Goal: Navigation & Orientation: Find specific page/section

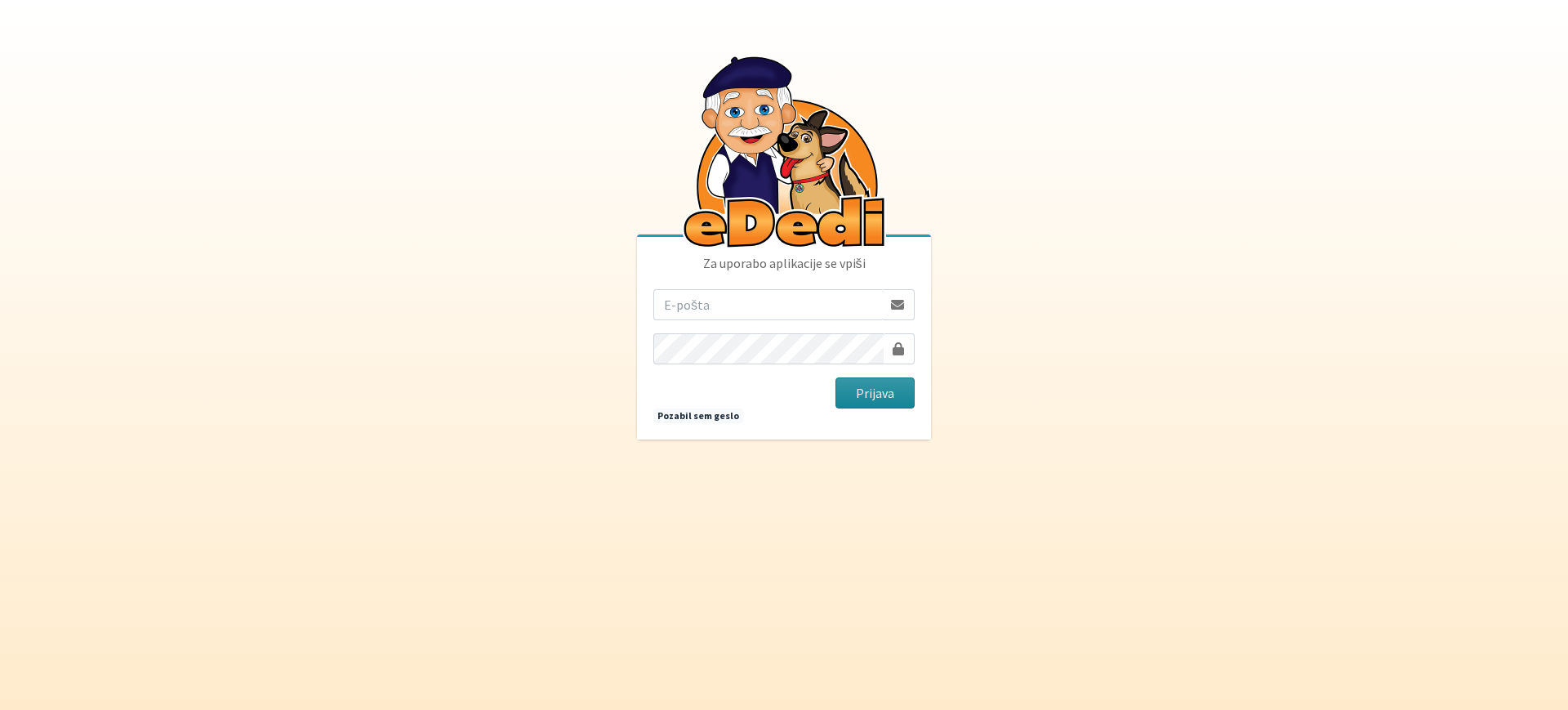
type input "lukausenicnik98@gmail.com"
click at [902, 401] on button "Prijava" at bounding box center [875, 392] width 79 height 31
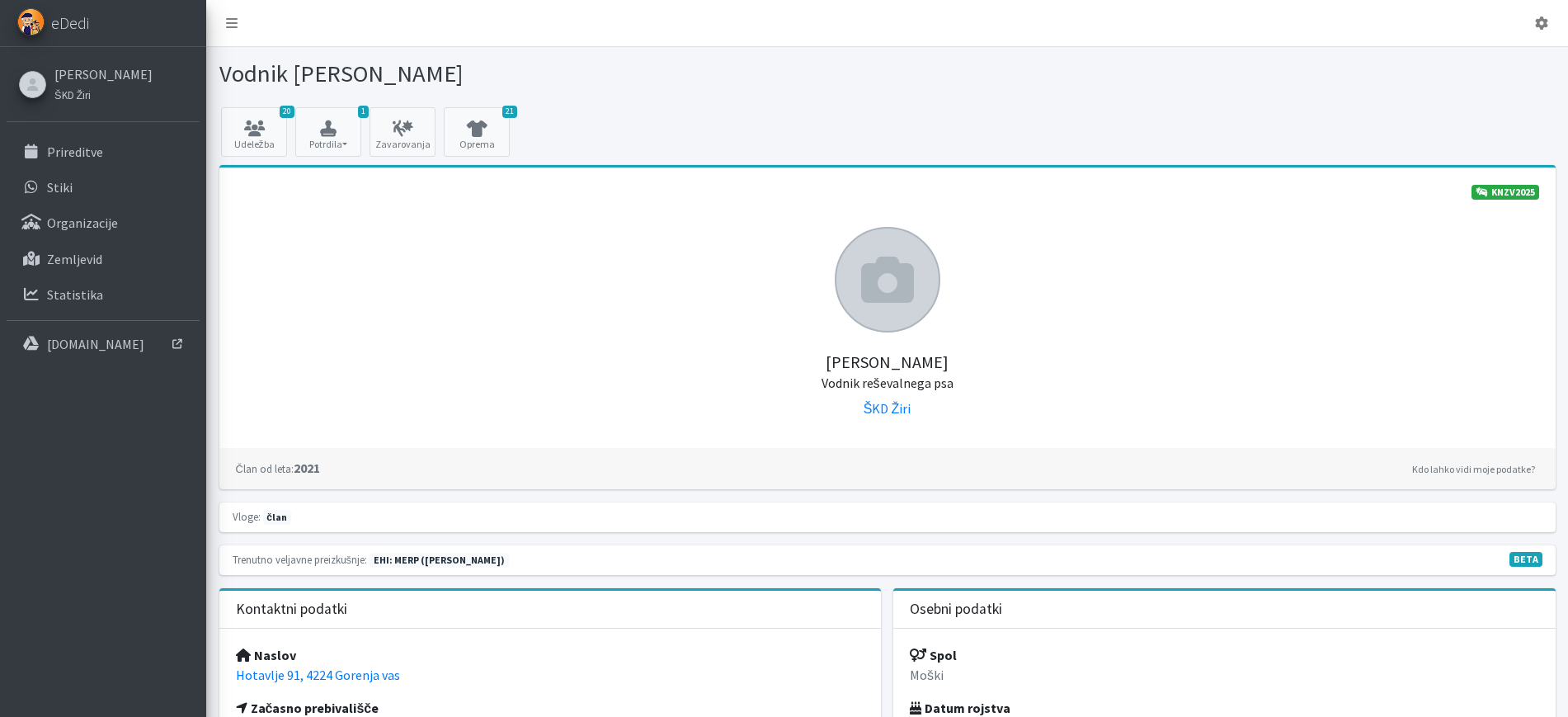
click at [876, 294] on icon at bounding box center [888, 280] width 53 height 53
click at [329, 144] on button "1 Potrdila" at bounding box center [328, 131] width 66 height 50
click at [260, 145] on link "20 Udeležba" at bounding box center [253, 131] width 66 height 50
click at [74, 179] on link "Stiki" at bounding box center [103, 187] width 193 height 33
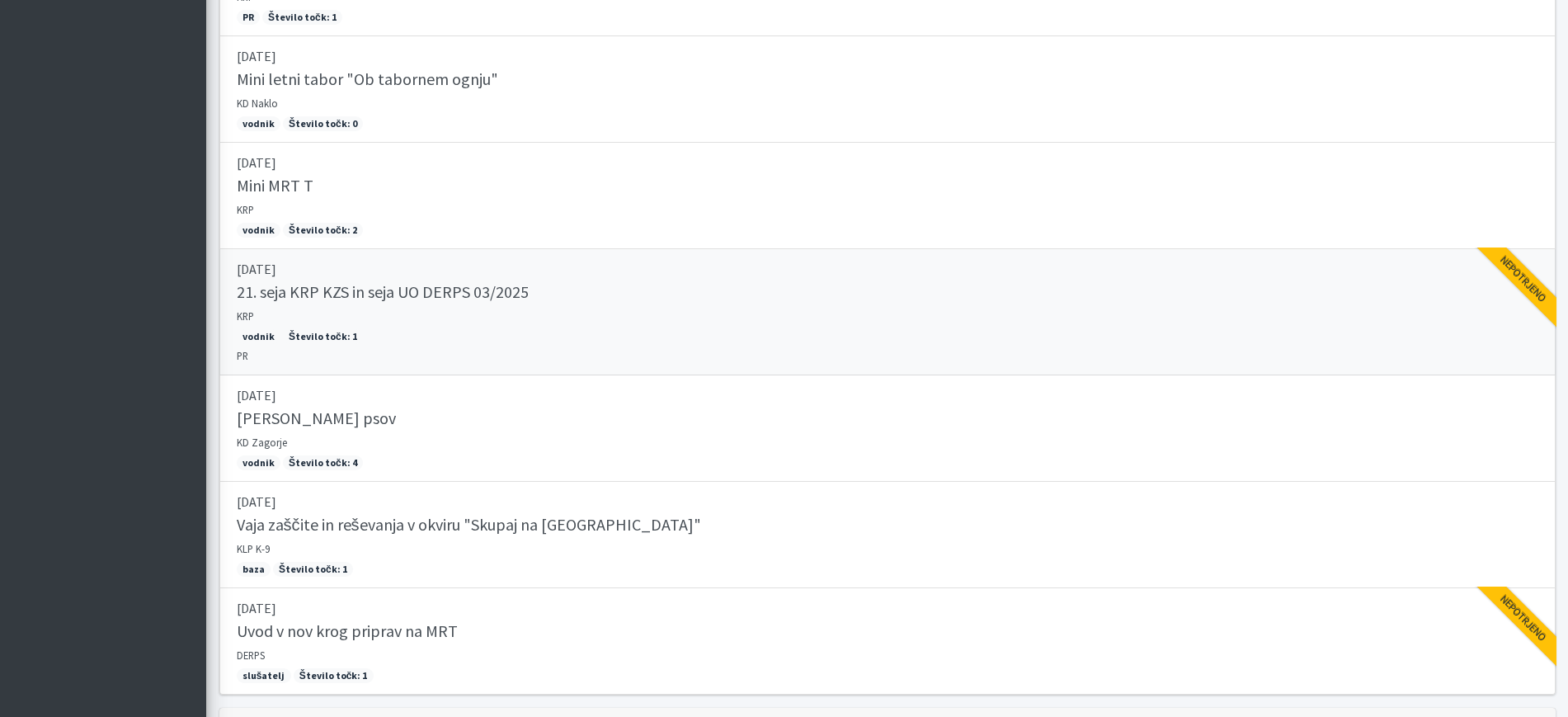
scroll to position [1452, 0]
